Goal: Check status

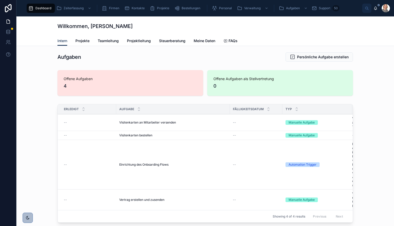
click at [108, 41] on span "Teamleitung" at bounding box center [108, 40] width 21 height 5
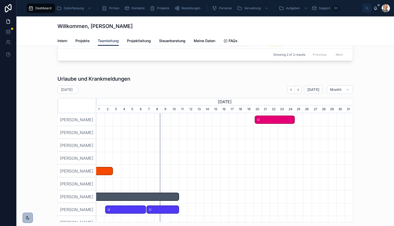
scroll to position [163, 0]
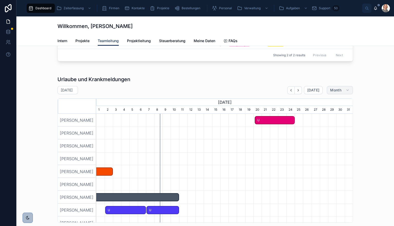
click at [343, 91] on button "Month" at bounding box center [339, 90] width 26 height 8
click at [365, 99] on div "Urlaube und Krankmeldungen [DATE] [DATE] Month [DATE] [DATE] [DATE] [DATE] [DAT…" at bounding box center [205, 149] width 369 height 151
click at [289, 91] on icon "button" at bounding box center [291, 90] width 4 height 4
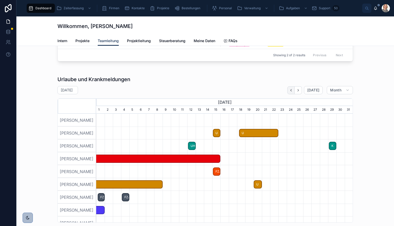
click at [289, 91] on icon "button" at bounding box center [291, 90] width 4 height 4
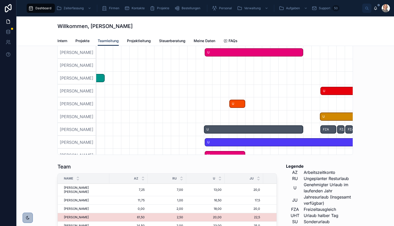
scroll to position [229, 0]
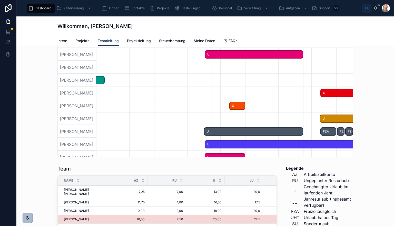
click at [219, 132] on span "U" at bounding box center [253, 131] width 98 height 8
